Goal: Check status

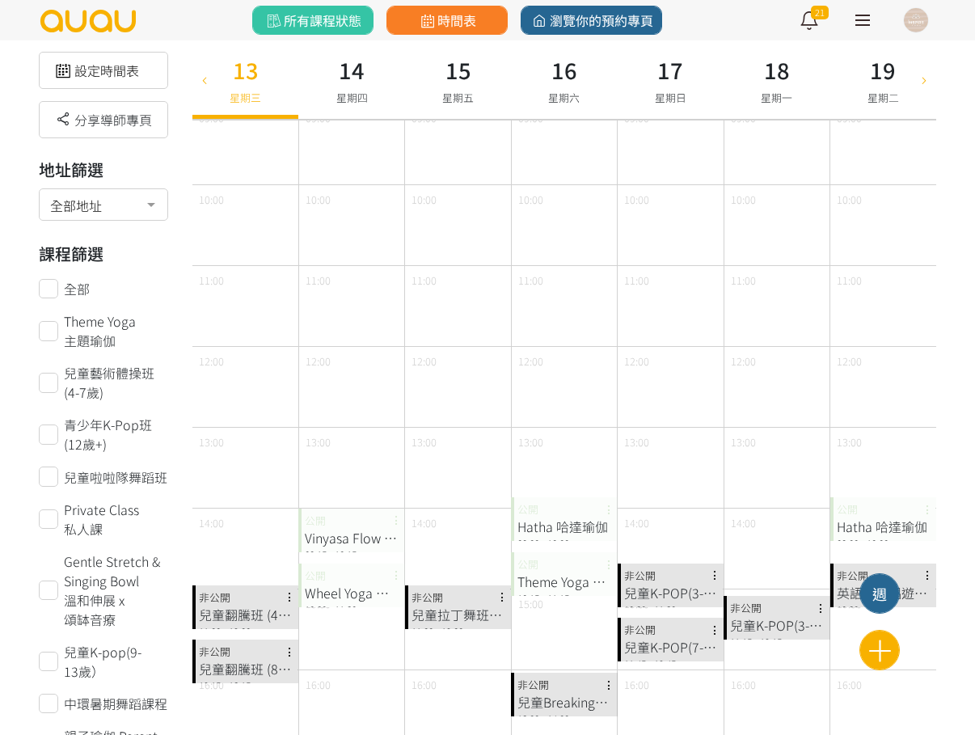
scroll to position [707, 0]
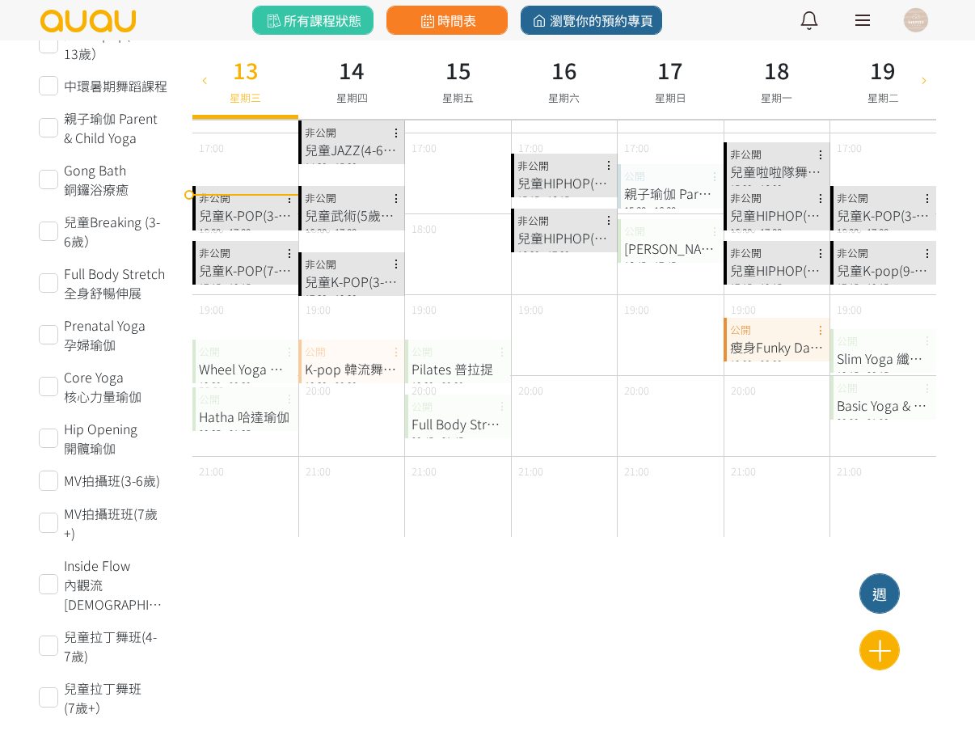
click at [917, 78] on icon at bounding box center [924, 79] width 18 height 13
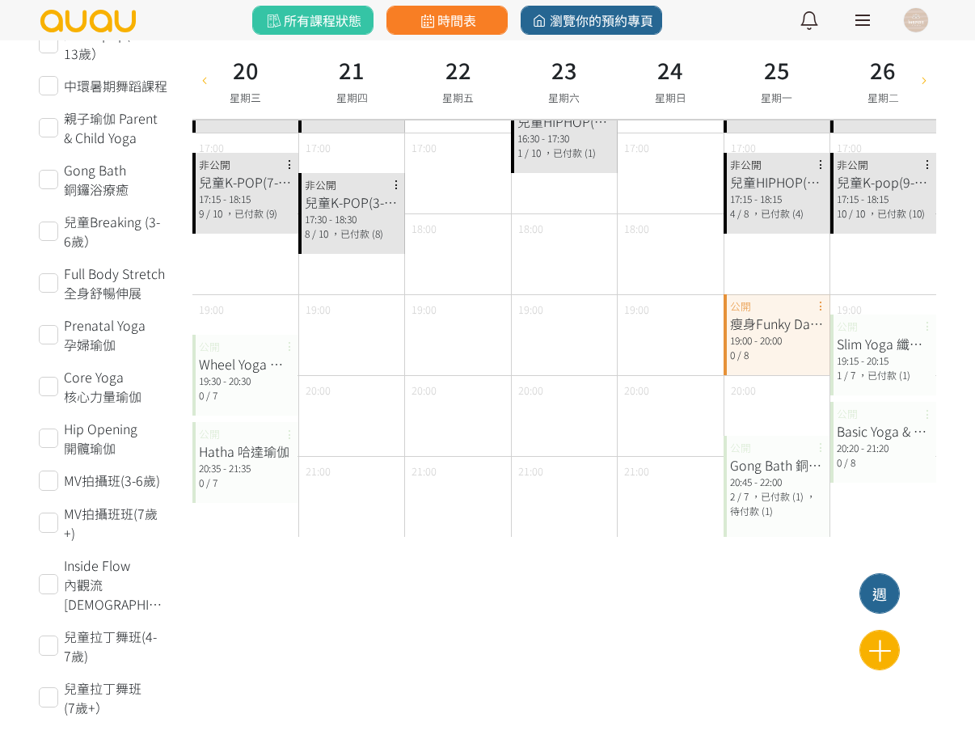
click at [204, 90] on div at bounding box center [204, 79] width 24 height 78
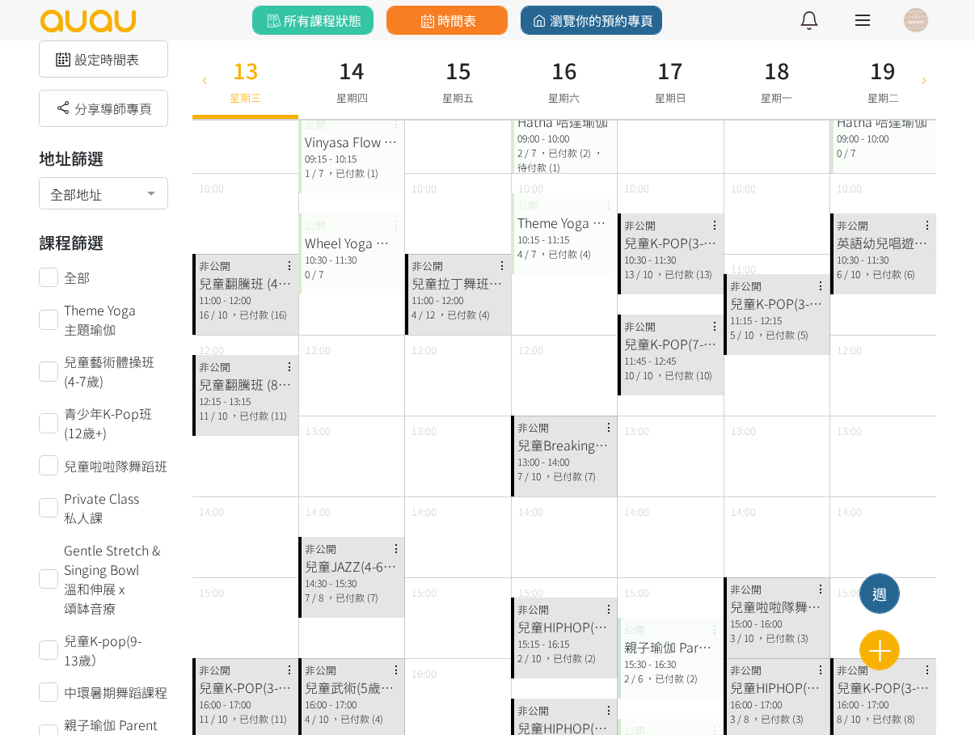
scroll to position [0, 0]
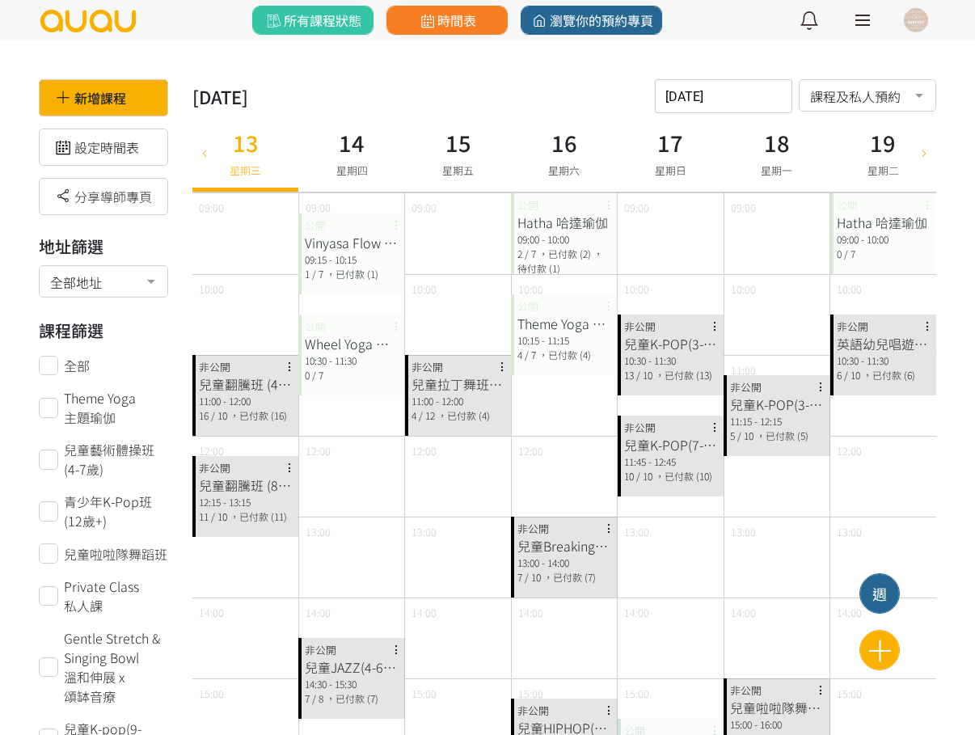
click at [202, 146] on icon at bounding box center [205, 151] width 18 height 13
click at [877, 169] on span "星期二" at bounding box center [883, 169] width 32 height 15
type input "2025-08-12"
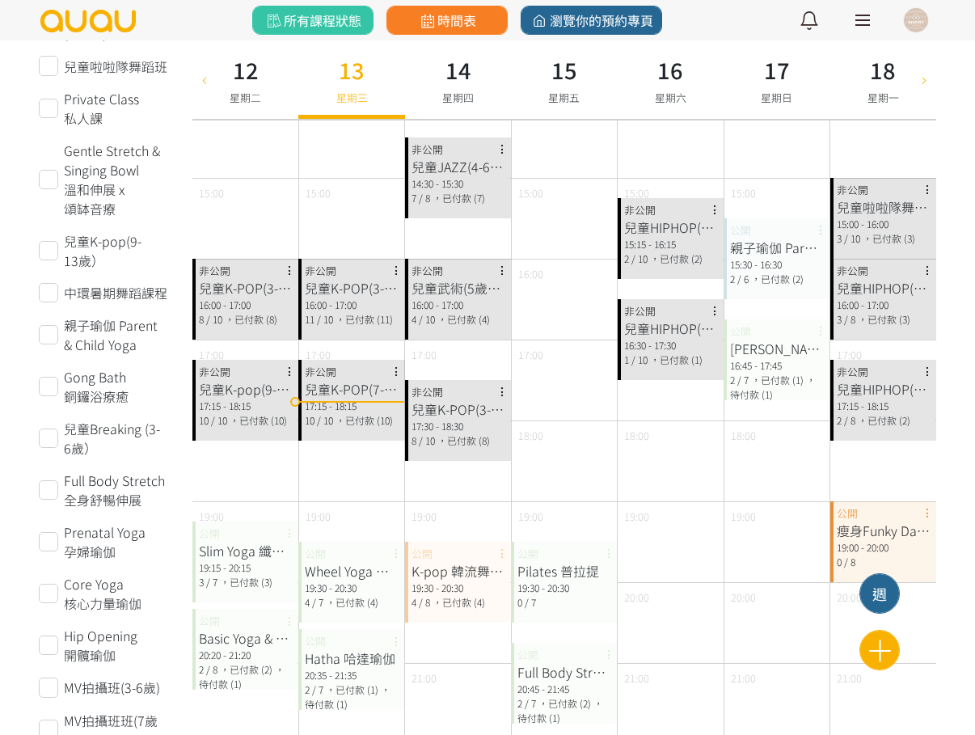
scroll to position [606, 0]
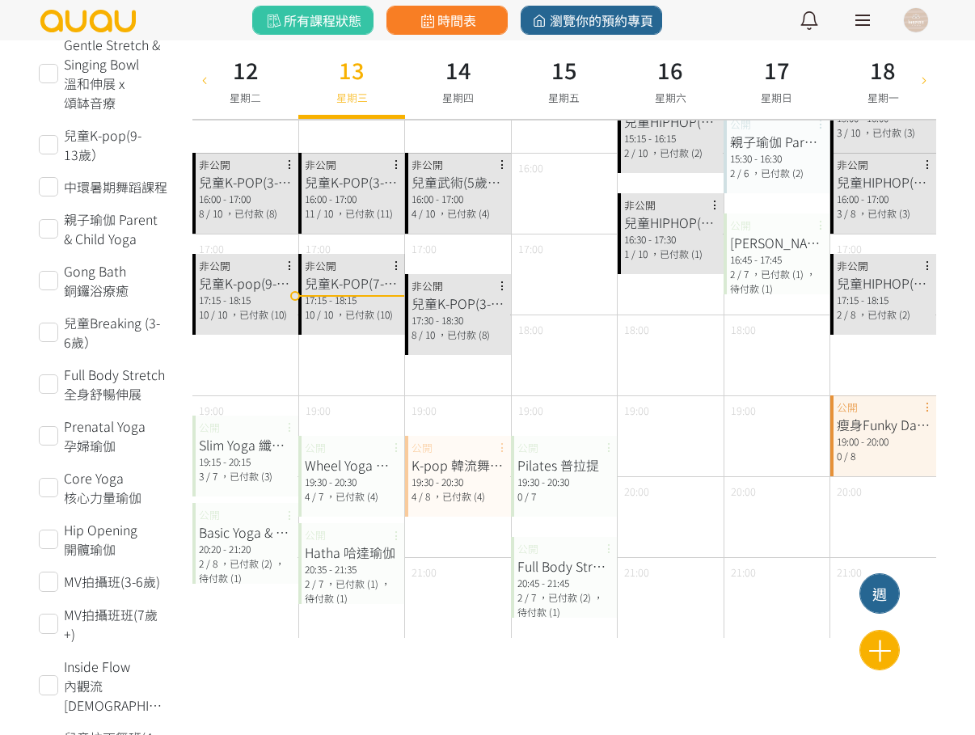
click at [213, 281] on div "兒童K-pop(9-13歲）" at bounding box center [245, 282] width 93 height 19
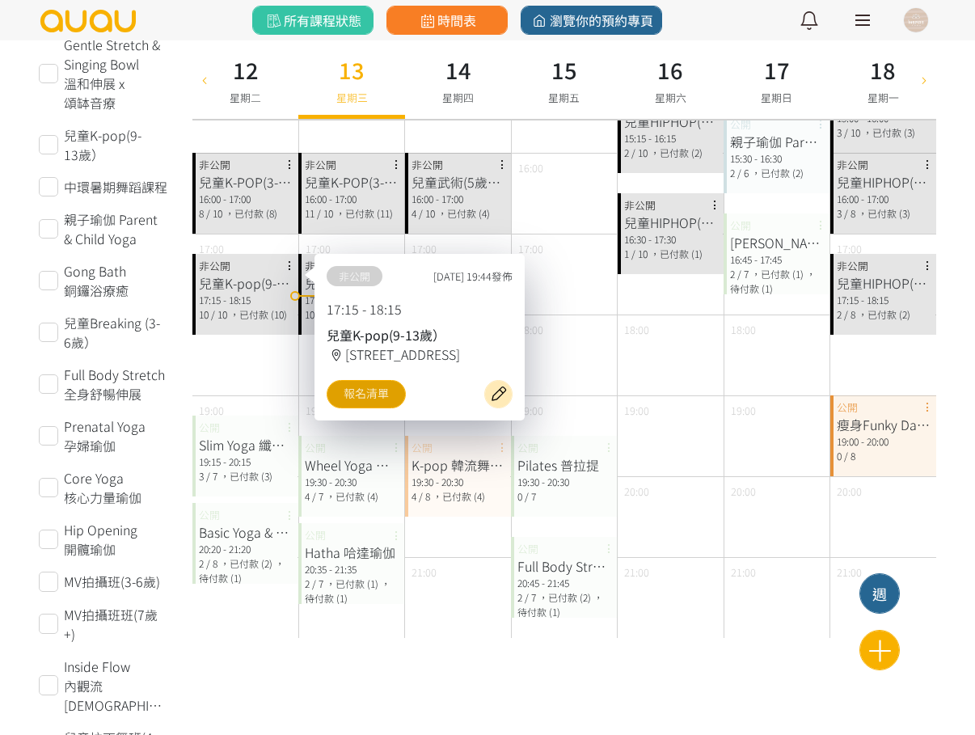
click at [369, 402] on link "報名清單" at bounding box center [366, 394] width 79 height 28
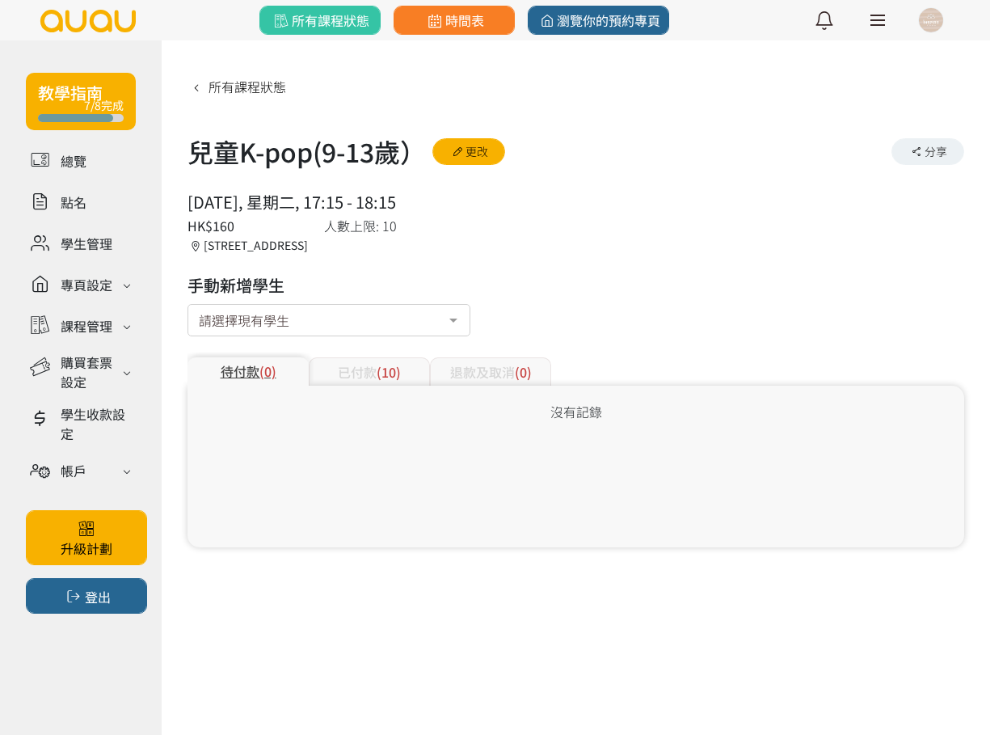
click at [381, 363] on span "(10)" at bounding box center [389, 371] width 24 height 19
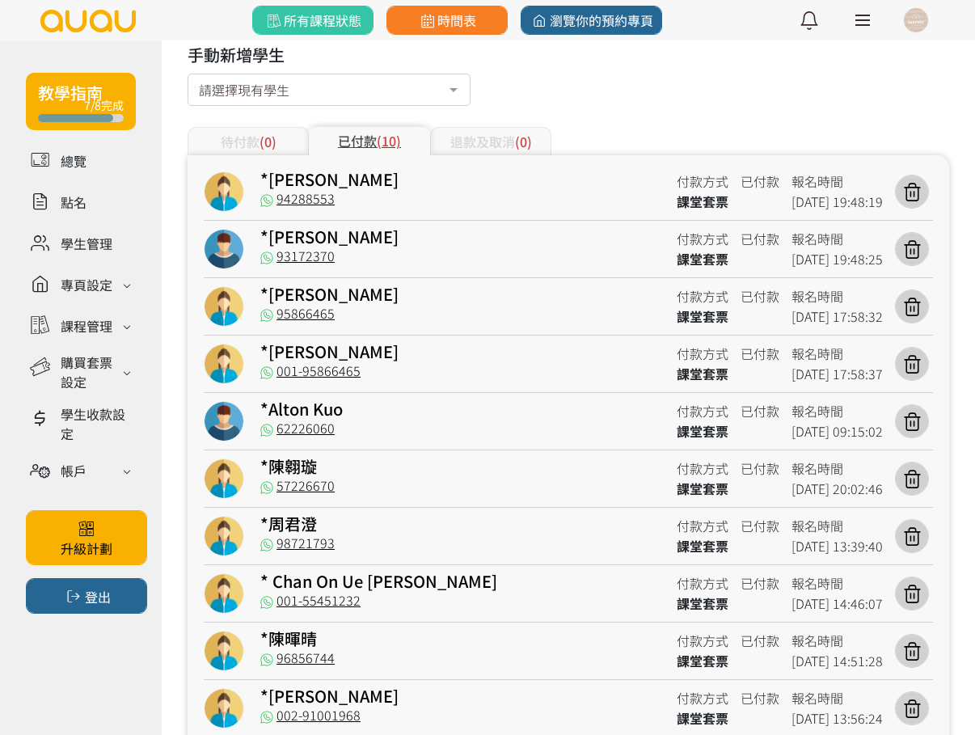
scroll to position [294, 0]
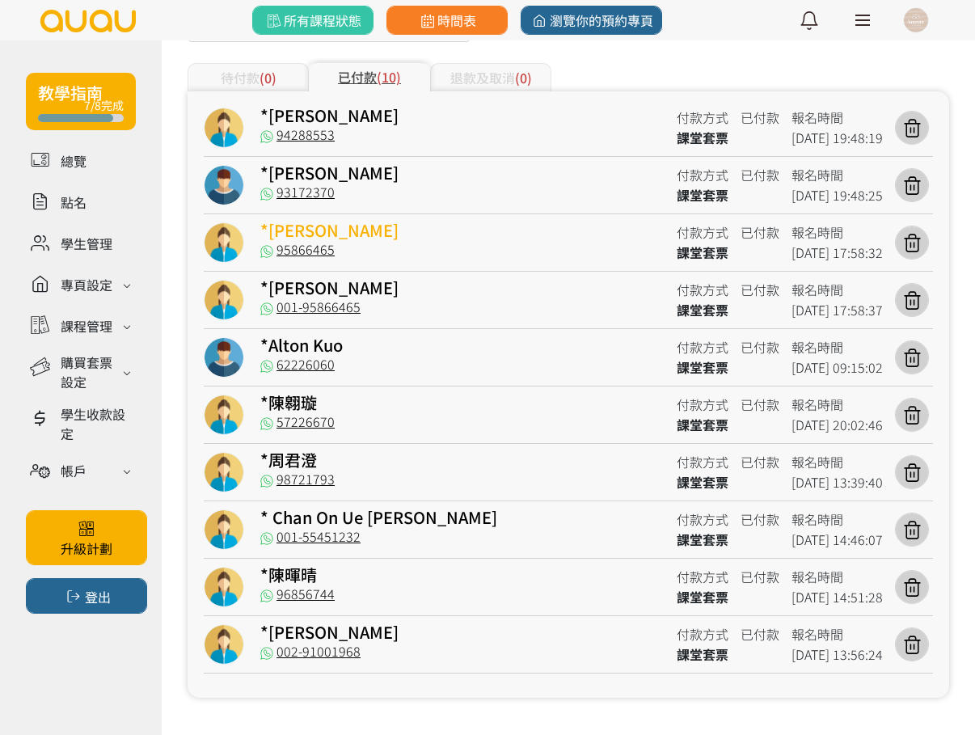
click at [295, 232] on link "*[PERSON_NAME]" at bounding box center [329, 229] width 138 height 23
